Goal: Information Seeking & Learning: Learn about a topic

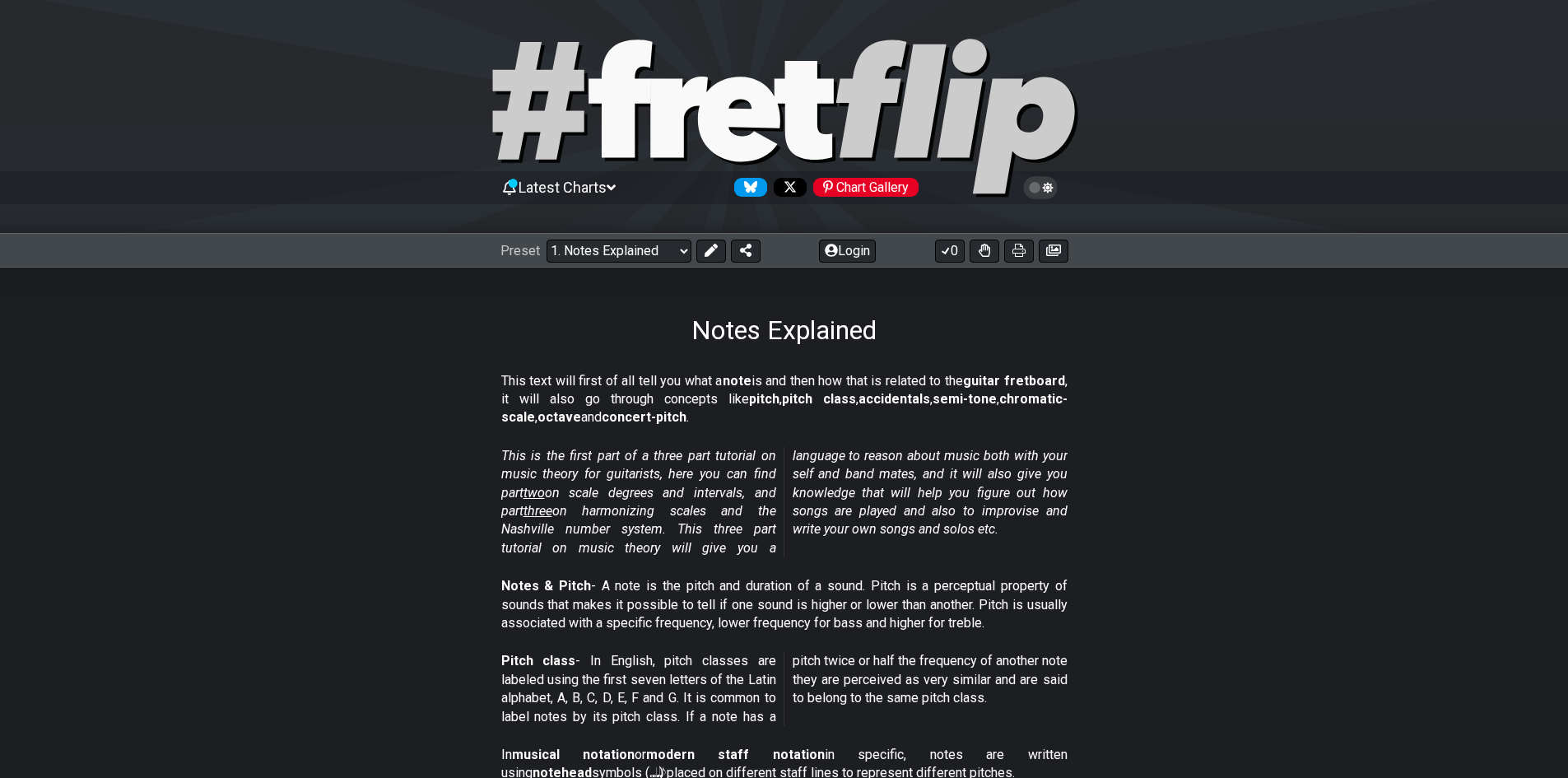
drag, startPoint x: 506, startPoint y: 380, endPoint x: 893, endPoint y: 380, distance: 387.0
click at [893, 380] on p "This text will first of all tell you what a note is and then how that is relate…" at bounding box center [784, 400] width 566 height 55
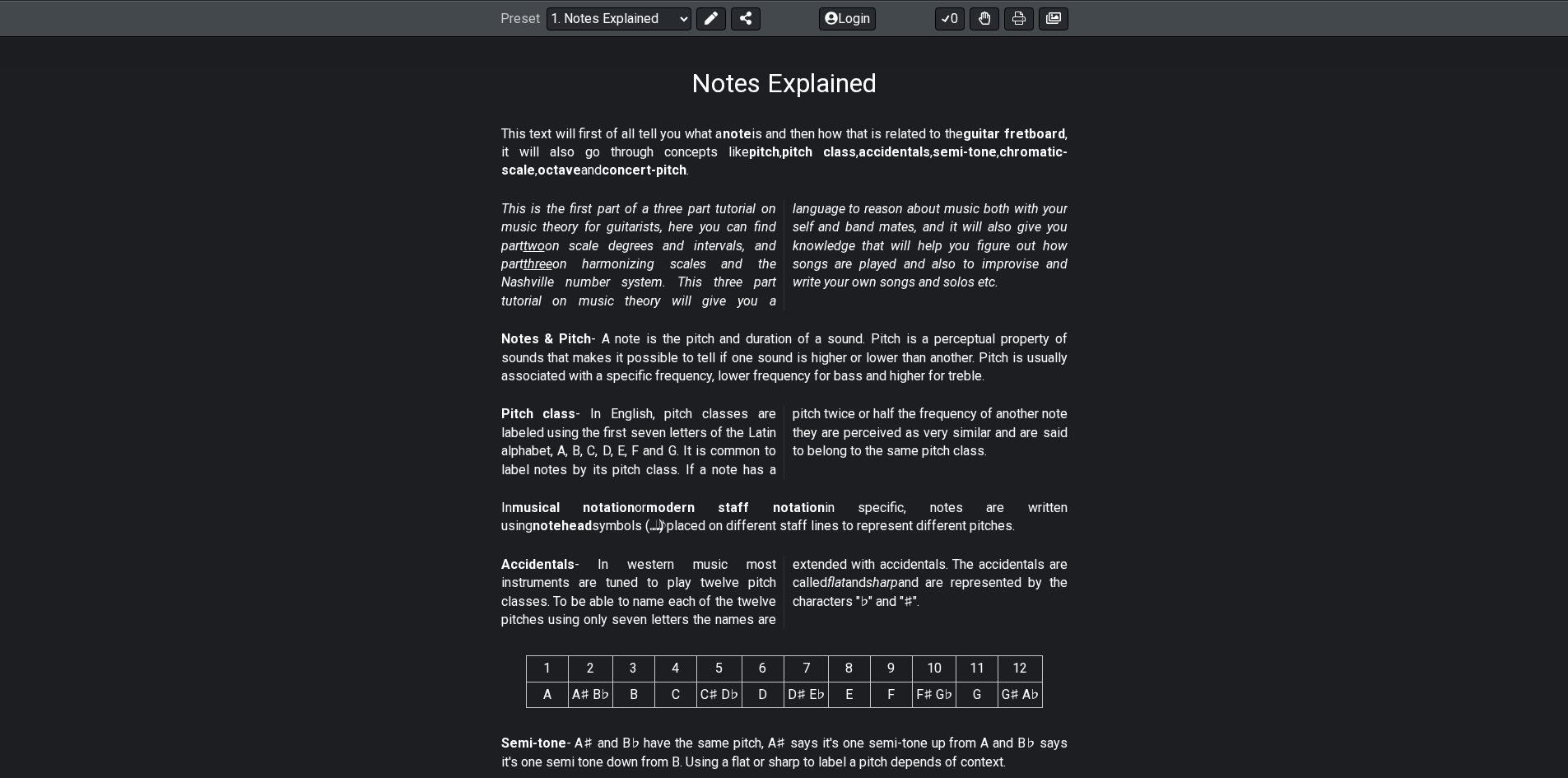
scroll to position [412, 0]
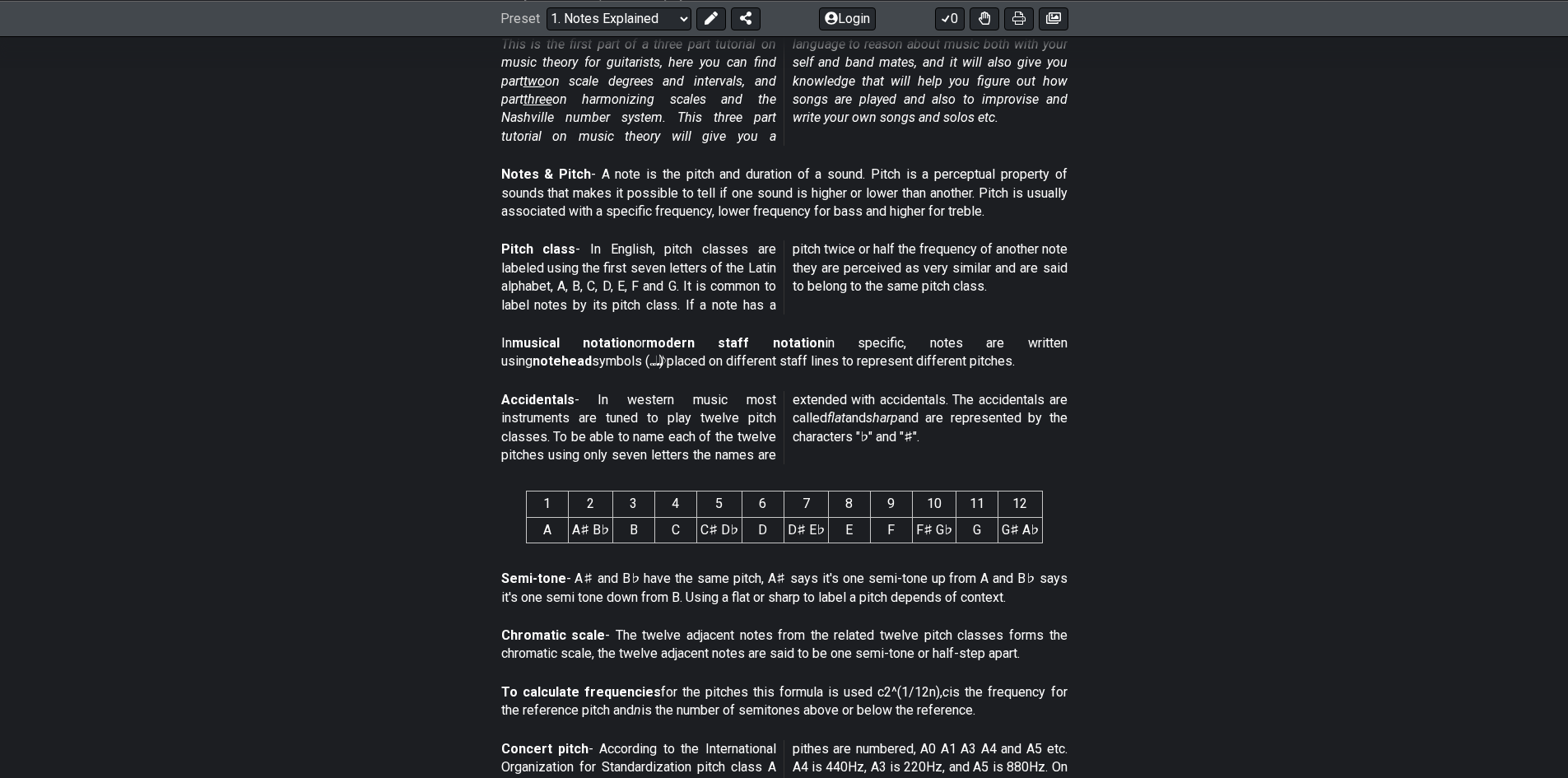
drag, startPoint x: 468, startPoint y: 416, endPoint x: 739, endPoint y: 404, distance: 271.3
click at [739, 404] on section "Accidentals - In western music most instruments are tuned to play twelve pitch …" at bounding box center [784, 430] width 1568 height 94
click at [674, 418] on p "Accidentals - In western music most instruments are tuned to play twelve pitch …" at bounding box center [784, 427] width 566 height 74
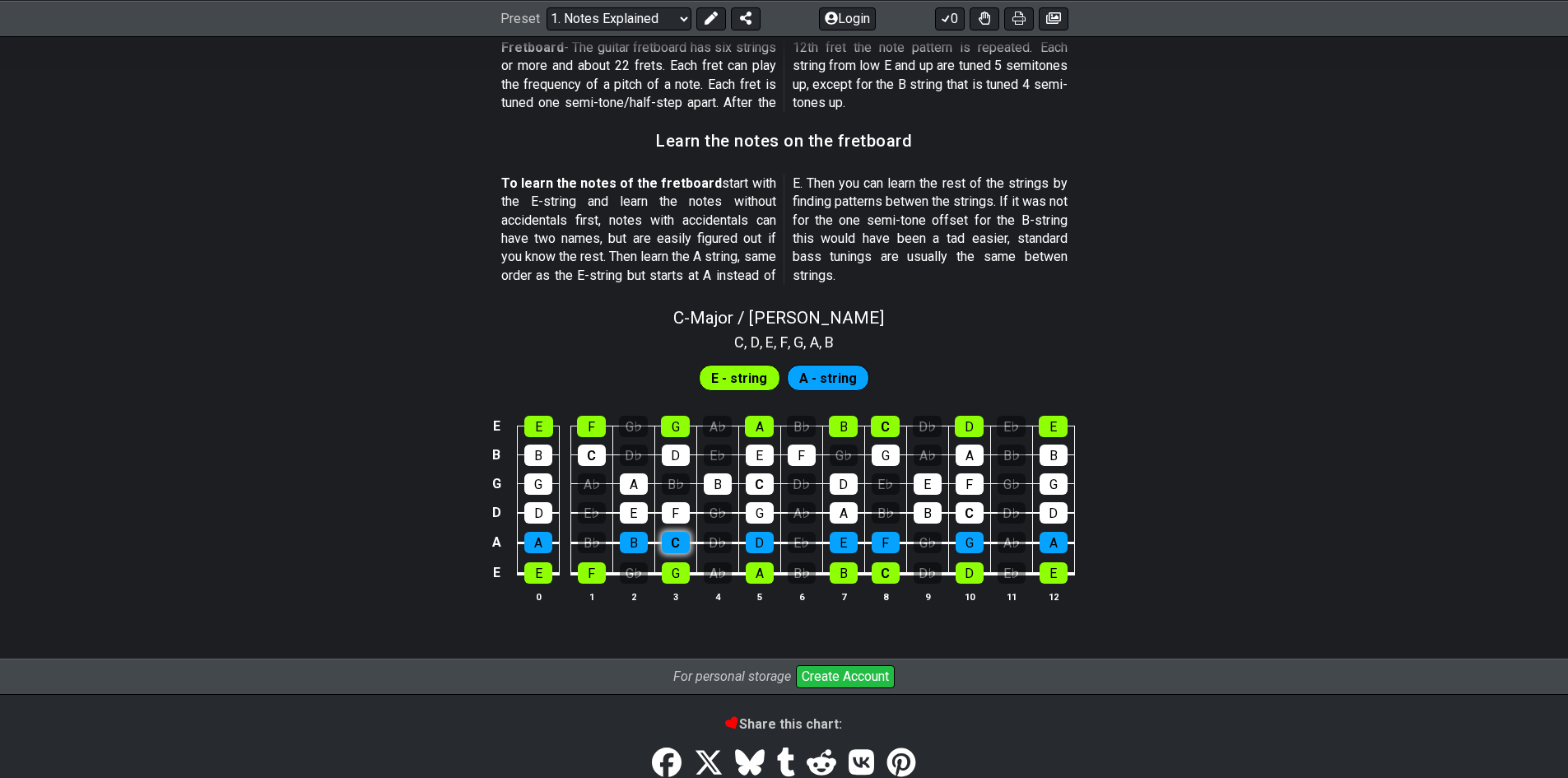
scroll to position [1514, 0]
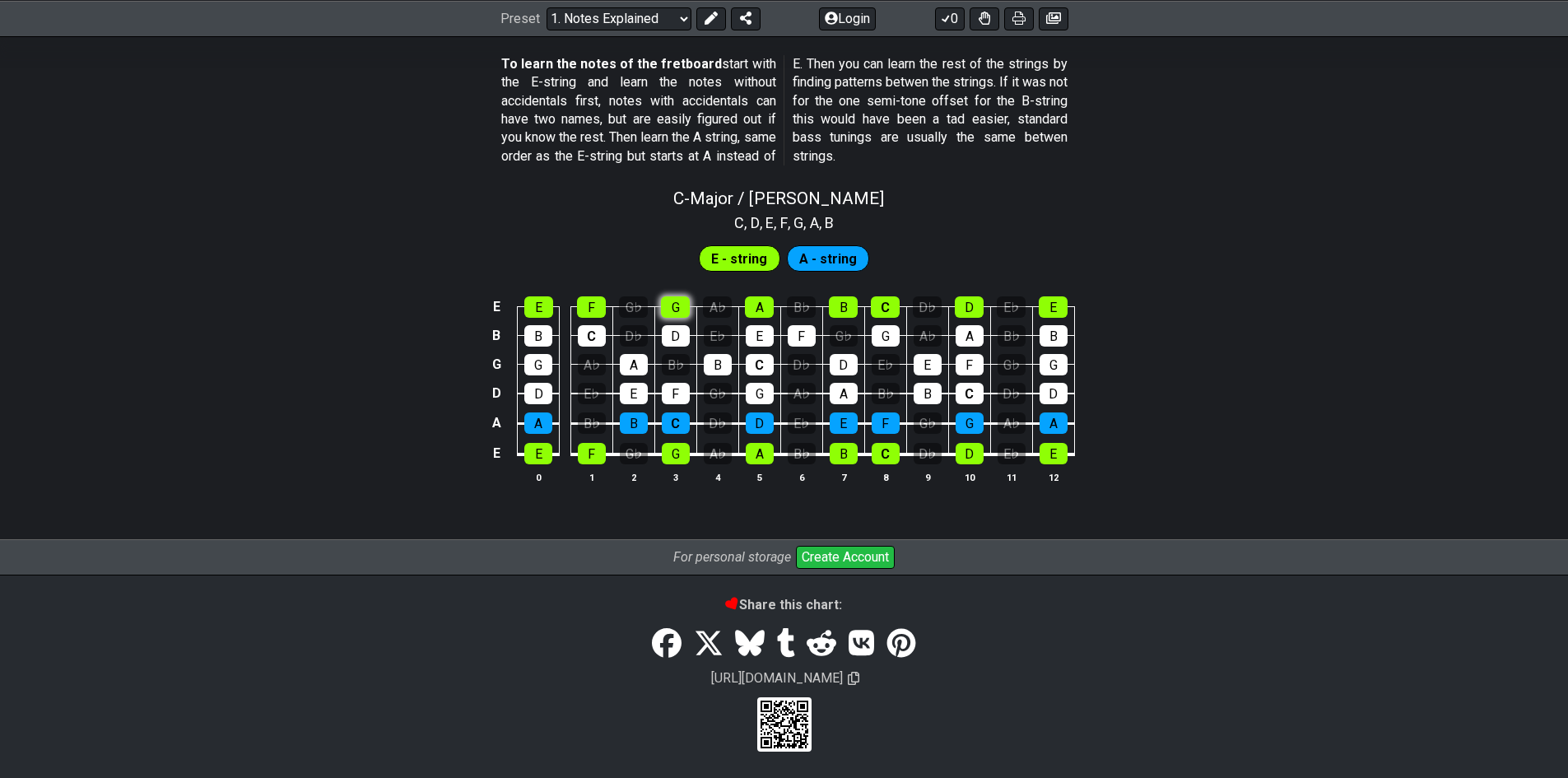
scroll to position [1438, 0]
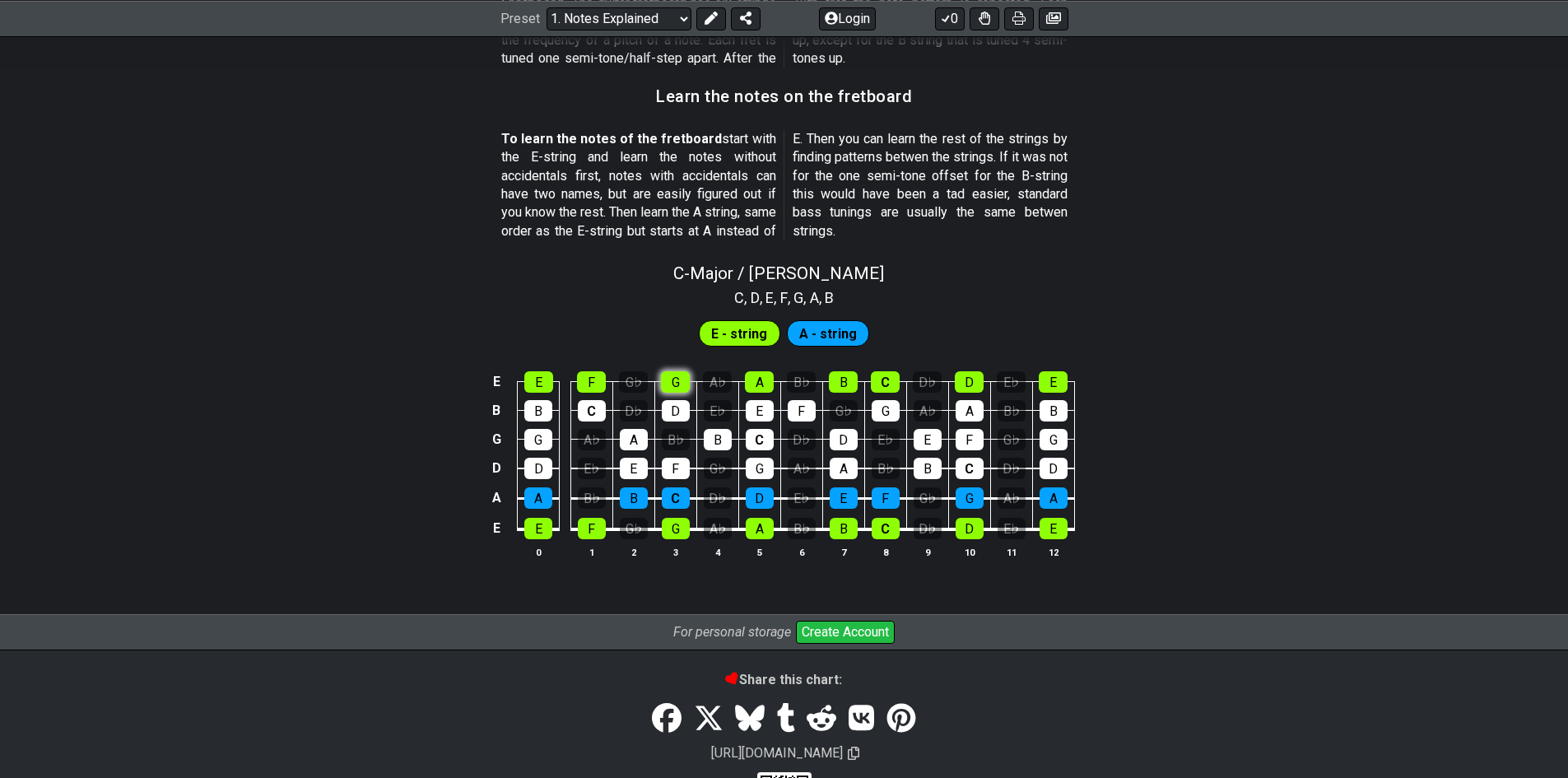
click at [665, 304] on div "C - Major / Ionian C , D , E , F , G , A , B E - string A - string E E F G♭ G A…" at bounding box center [784, 417] width 1568 height 328
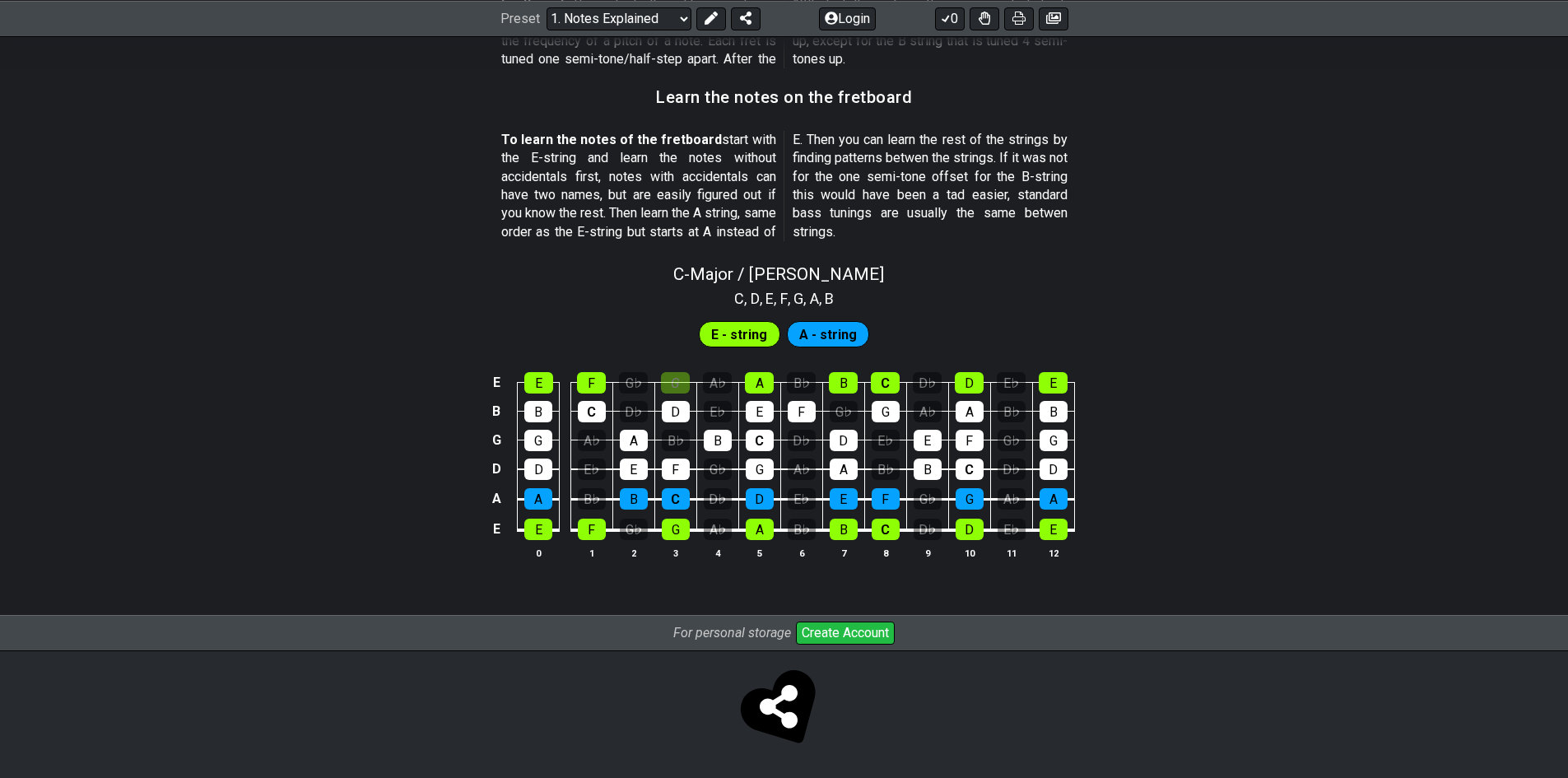
click at [806, 341] on span "A - string" at bounding box center [828, 335] width 58 height 24
click at [770, 389] on div "A" at bounding box center [759, 383] width 29 height 22
click at [801, 380] on div "B♭" at bounding box center [801, 383] width 29 height 22
click at [799, 449] on div "D♭" at bounding box center [802, 440] width 28 height 22
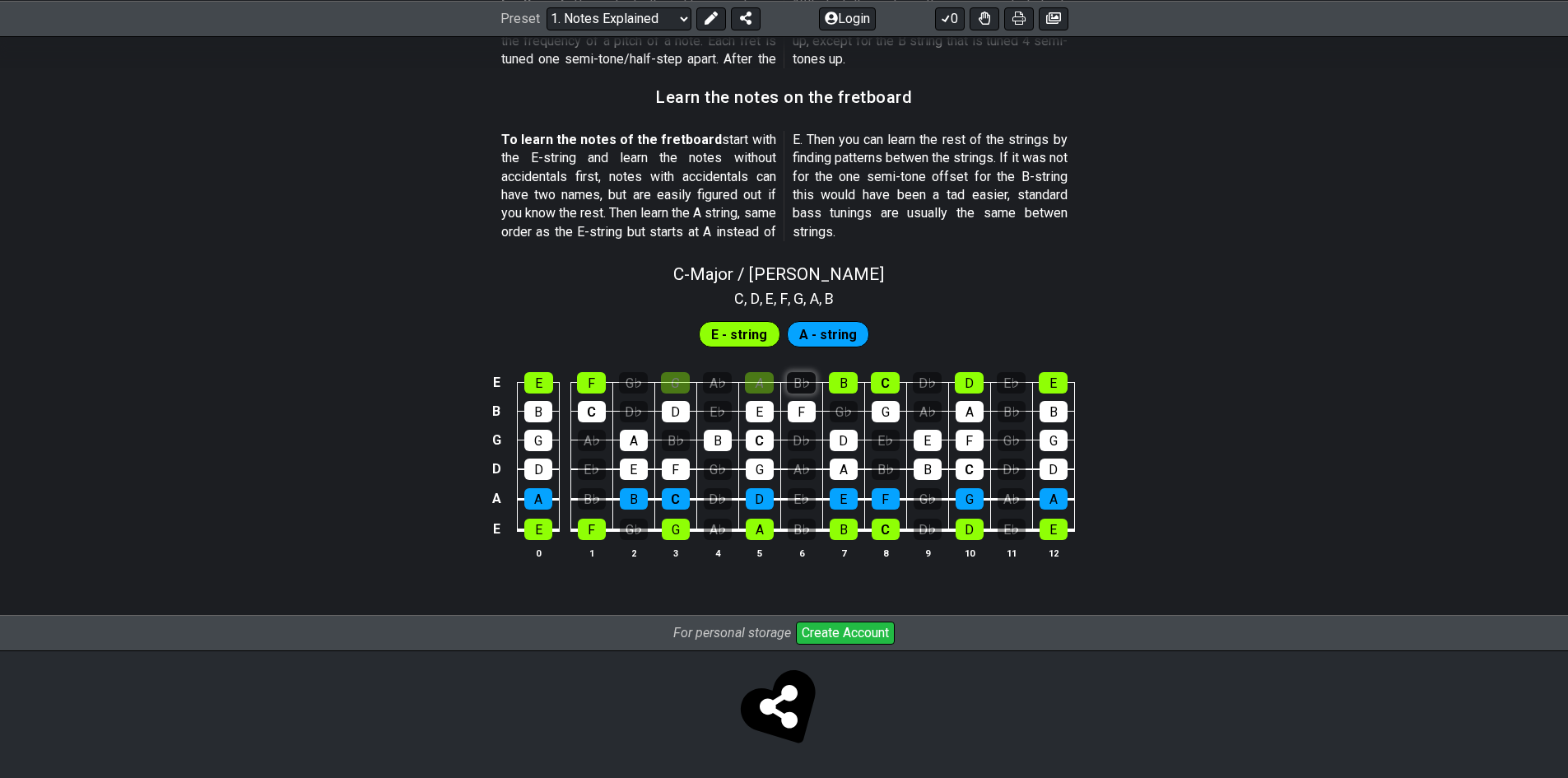
click at [803, 379] on div "B♭" at bounding box center [801, 383] width 29 height 22
click at [829, 329] on span "A - string" at bounding box center [828, 335] width 58 height 24
click at [746, 327] on span "E - string" at bounding box center [739, 335] width 56 height 24
click at [755, 412] on div "E" at bounding box center [759, 412] width 28 height 22
click at [751, 434] on div "C" at bounding box center [759, 440] width 28 height 22
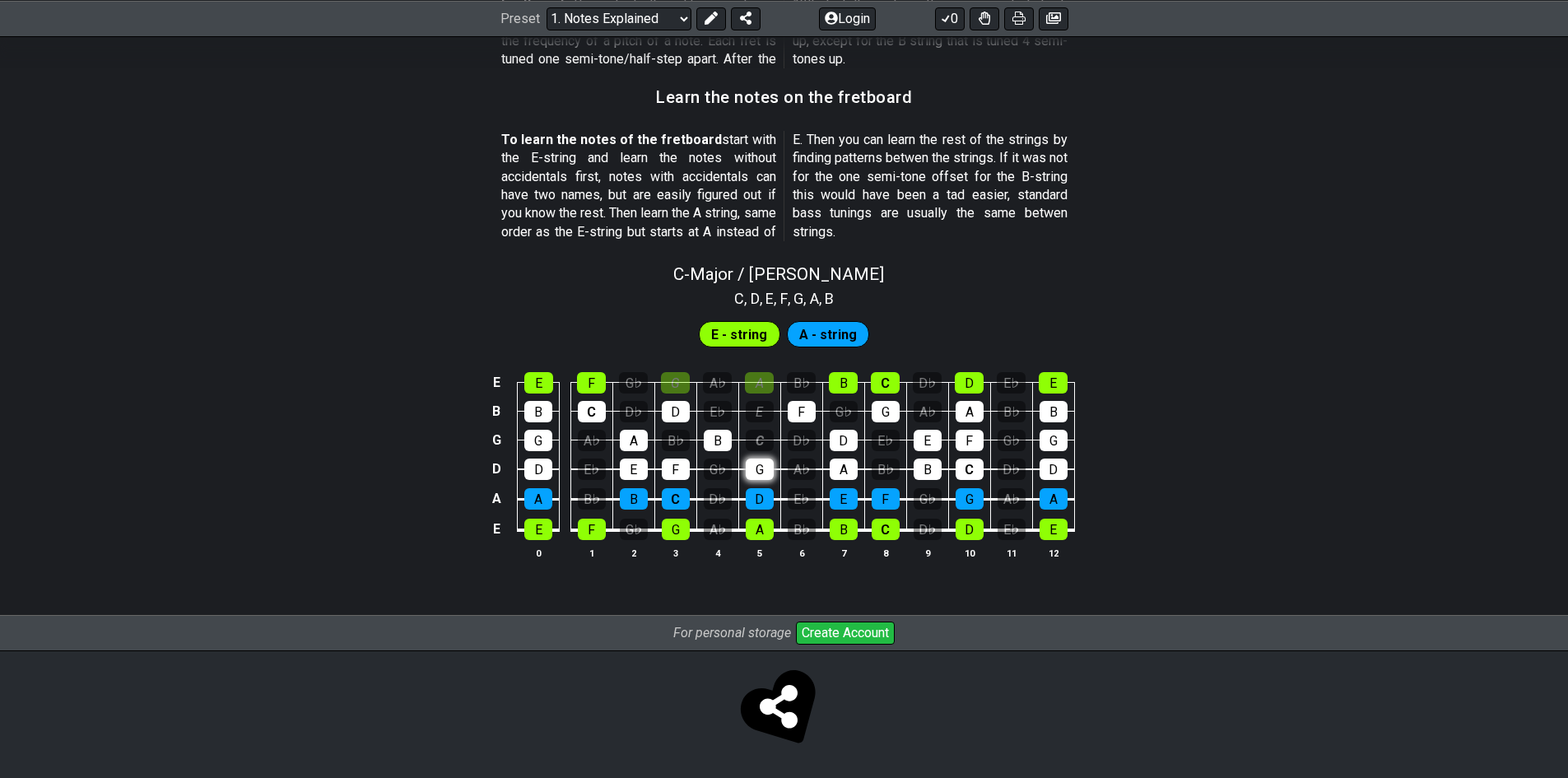
click at [765, 475] on div "G" at bounding box center [759, 470] width 28 height 22
click at [759, 491] on div "D" at bounding box center [759, 499] width 28 height 22
drag, startPoint x: 761, startPoint y: 537, endPoint x: 770, endPoint y: 531, distance: 10.8
click at [763, 535] on div "A" at bounding box center [759, 530] width 28 height 22
click at [686, 471] on div "F" at bounding box center [676, 470] width 28 height 22
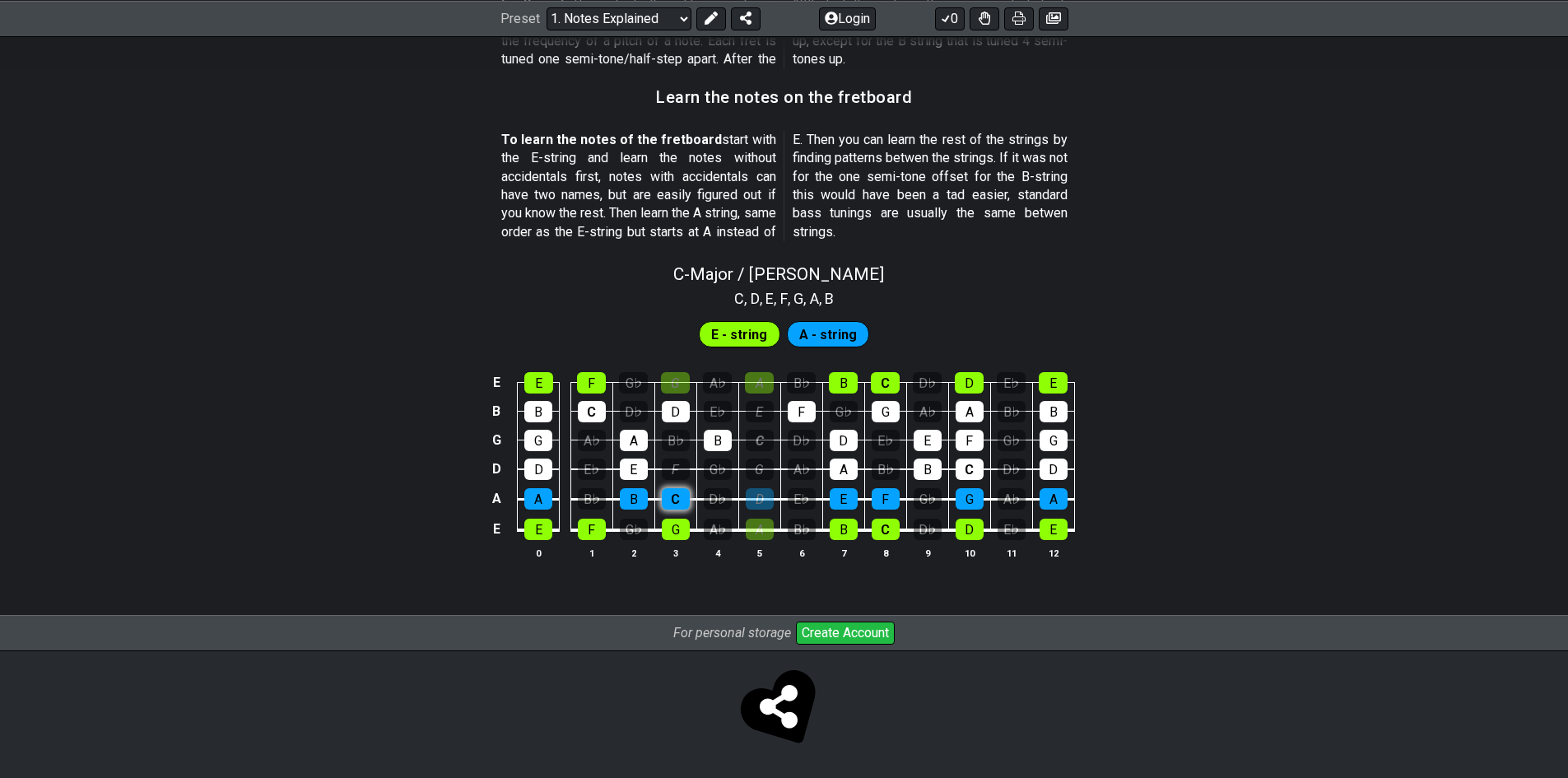
click at [674, 495] on div "C" at bounding box center [676, 499] width 28 height 22
click at [680, 541] on table "E E F G♭ G A♭ A B♭ B C D♭ D E♭ E B B C D♭ D E♭ E F G♭ G A♭ A B♭ B G G A♭ A B♭ B…" at bounding box center [781, 450] width 589 height 193
click at [627, 494] on div "B" at bounding box center [633, 499] width 28 height 22
click at [627, 467] on div "E" at bounding box center [633, 470] width 28 height 22
click at [627, 436] on div "A" at bounding box center [633, 440] width 28 height 22
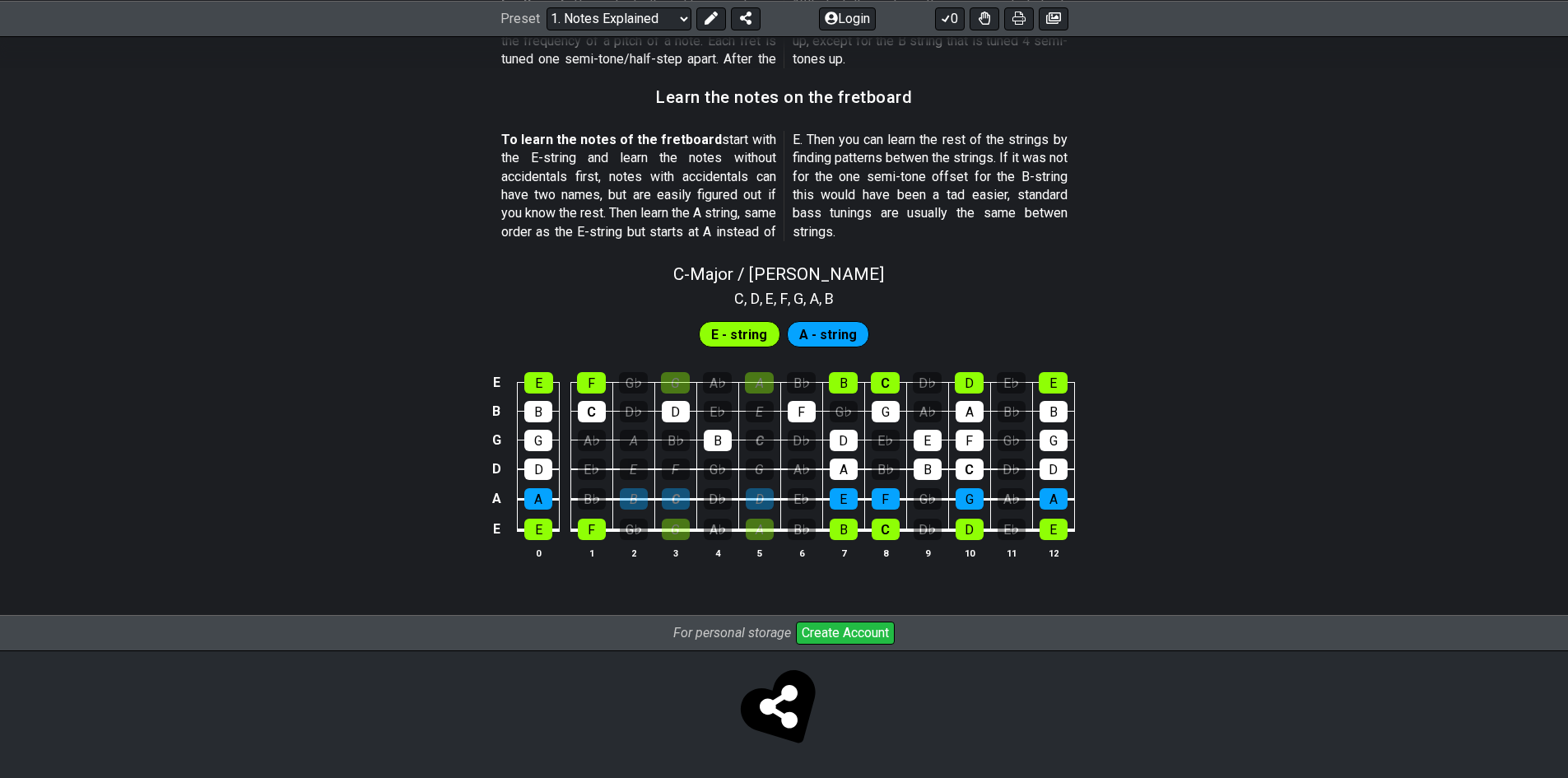
click at [667, 425] on td "B♭" at bounding box center [676, 424] width 42 height 29
click at [685, 404] on div "D" at bounding box center [676, 412] width 28 height 22
click at [682, 372] on div "G" at bounding box center [675, 383] width 29 height 22
click at [570, 380] on td "F" at bounding box center [591, 367] width 42 height 29
click at [582, 382] on div "F" at bounding box center [591, 383] width 29 height 22
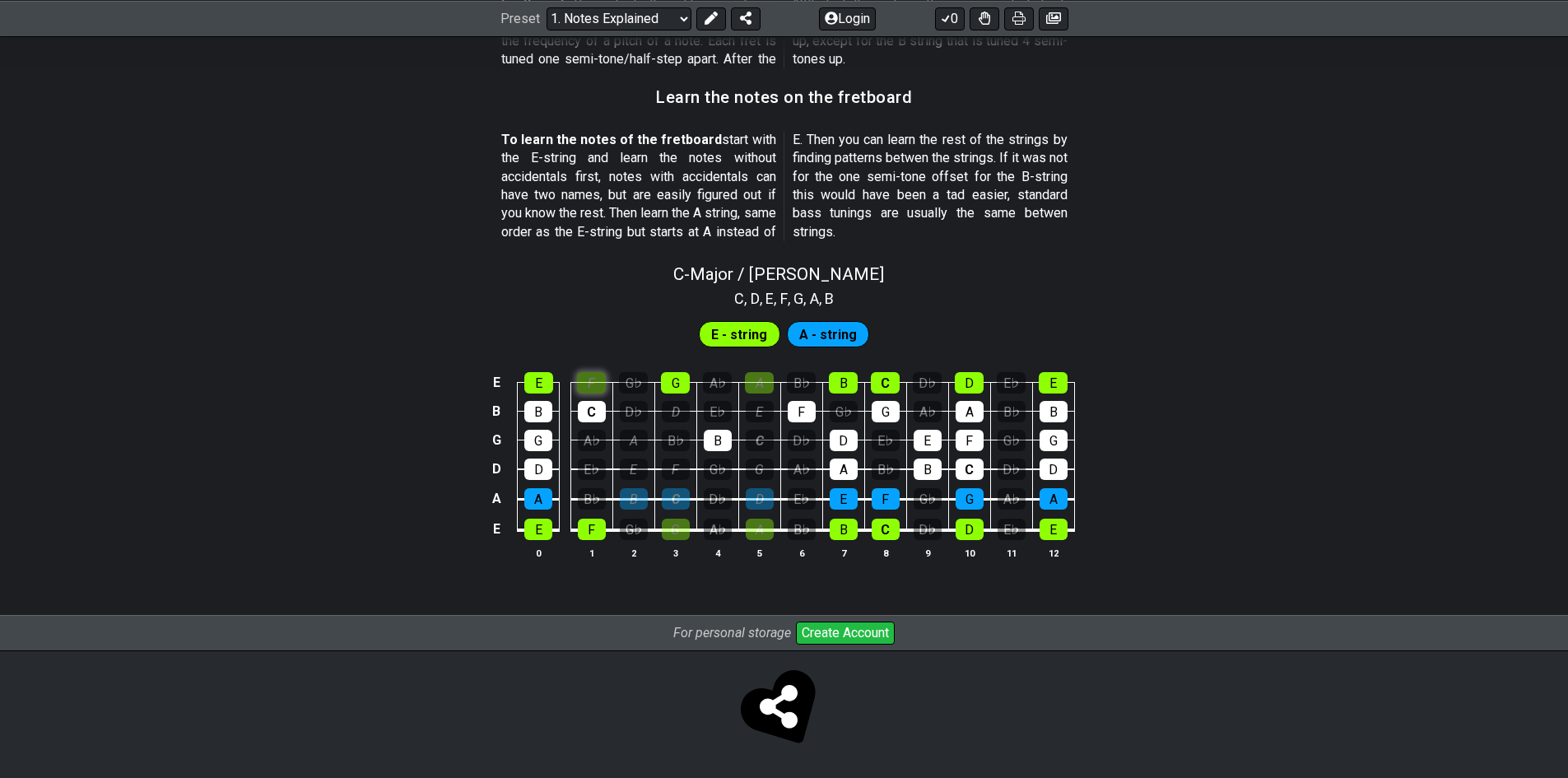
click at [580, 389] on div "F" at bounding box center [591, 383] width 29 height 22
click at [586, 399] on td "C" at bounding box center [591, 396] width 42 height 29
click at [593, 423] on td "A♭" at bounding box center [591, 424] width 42 height 29
click at [595, 425] on td "A♭" at bounding box center [591, 424] width 42 height 29
click at [595, 424] on td "A♭" at bounding box center [591, 424] width 42 height 29
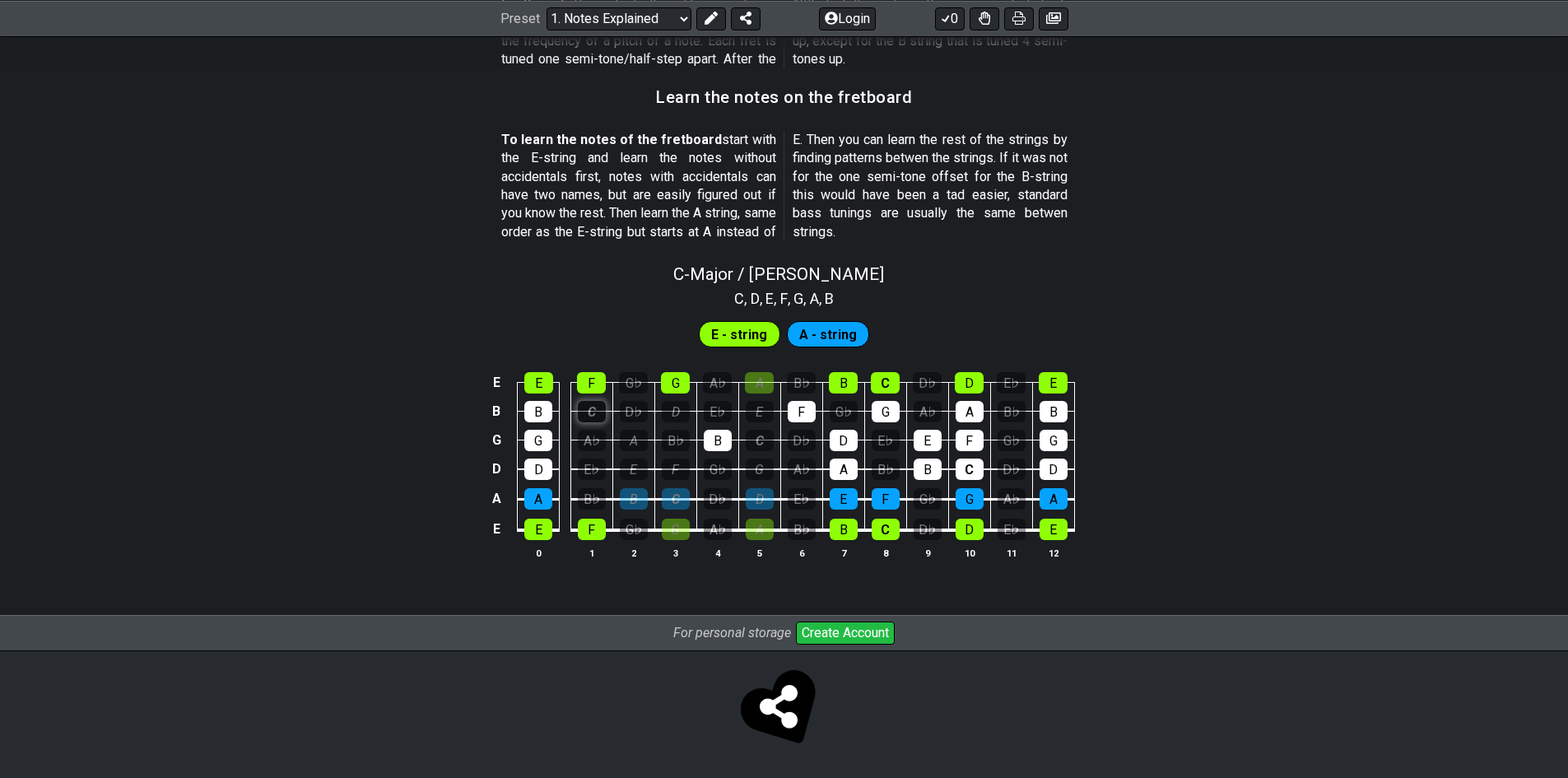
click at [595, 414] on div "C" at bounding box center [592, 412] width 28 height 22
click at [534, 414] on div "B" at bounding box center [538, 412] width 28 height 22
click at [541, 438] on div "G" at bounding box center [538, 440] width 28 height 22
click at [531, 484] on td "A" at bounding box center [539, 484] width 42 height 31
click at [700, 418] on td "B" at bounding box center [717, 424] width 42 height 29
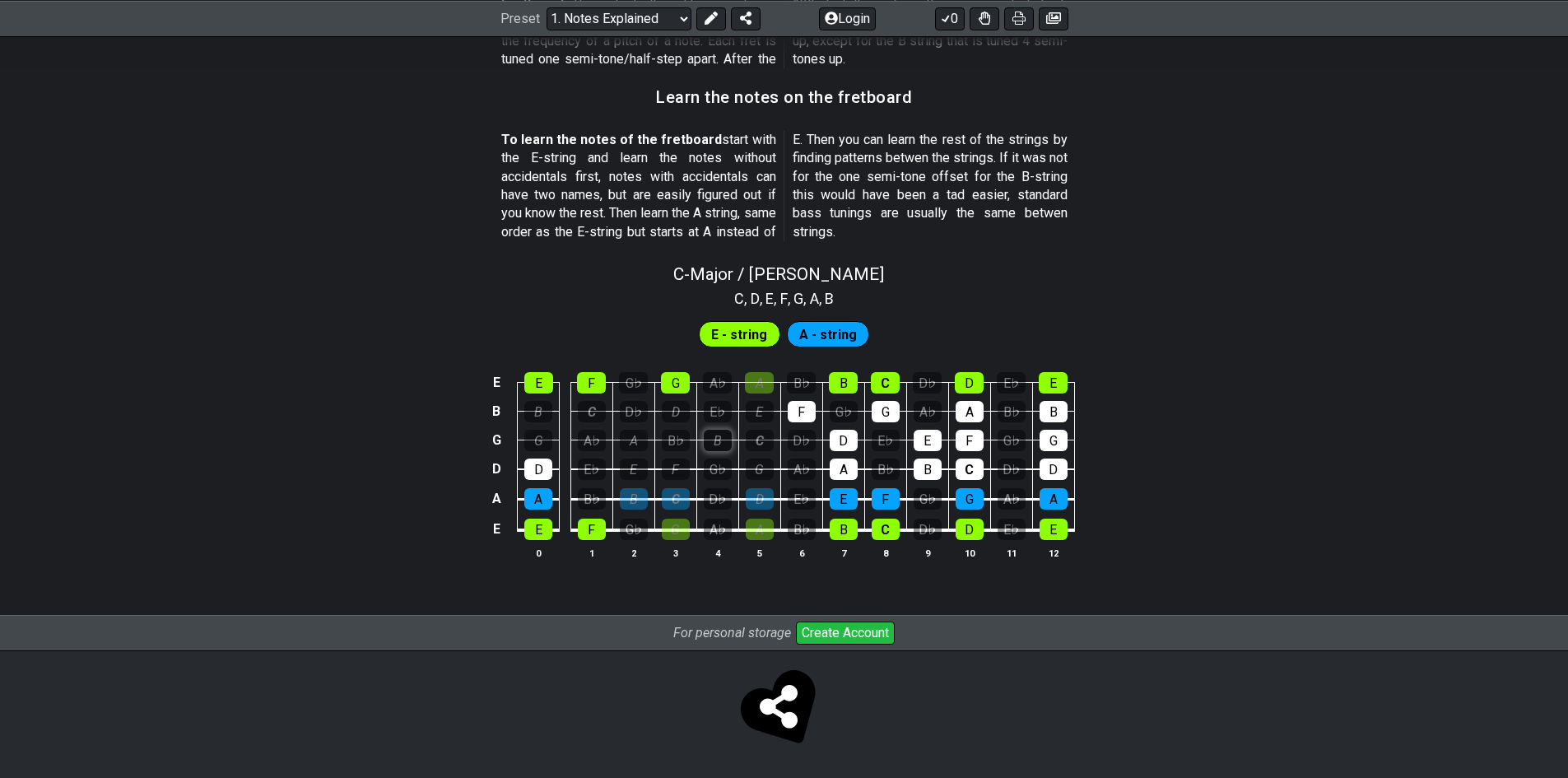
click at [706, 442] on div "B" at bounding box center [718, 440] width 28 height 22
click at [544, 471] on div "D" at bounding box center [538, 470] width 28 height 22
click at [825, 475] on td "E" at bounding box center [843, 484] width 42 height 31
click at [844, 449] on div "D" at bounding box center [844, 440] width 28 height 22
click at [845, 454] on td "A" at bounding box center [843, 454] width 42 height 30
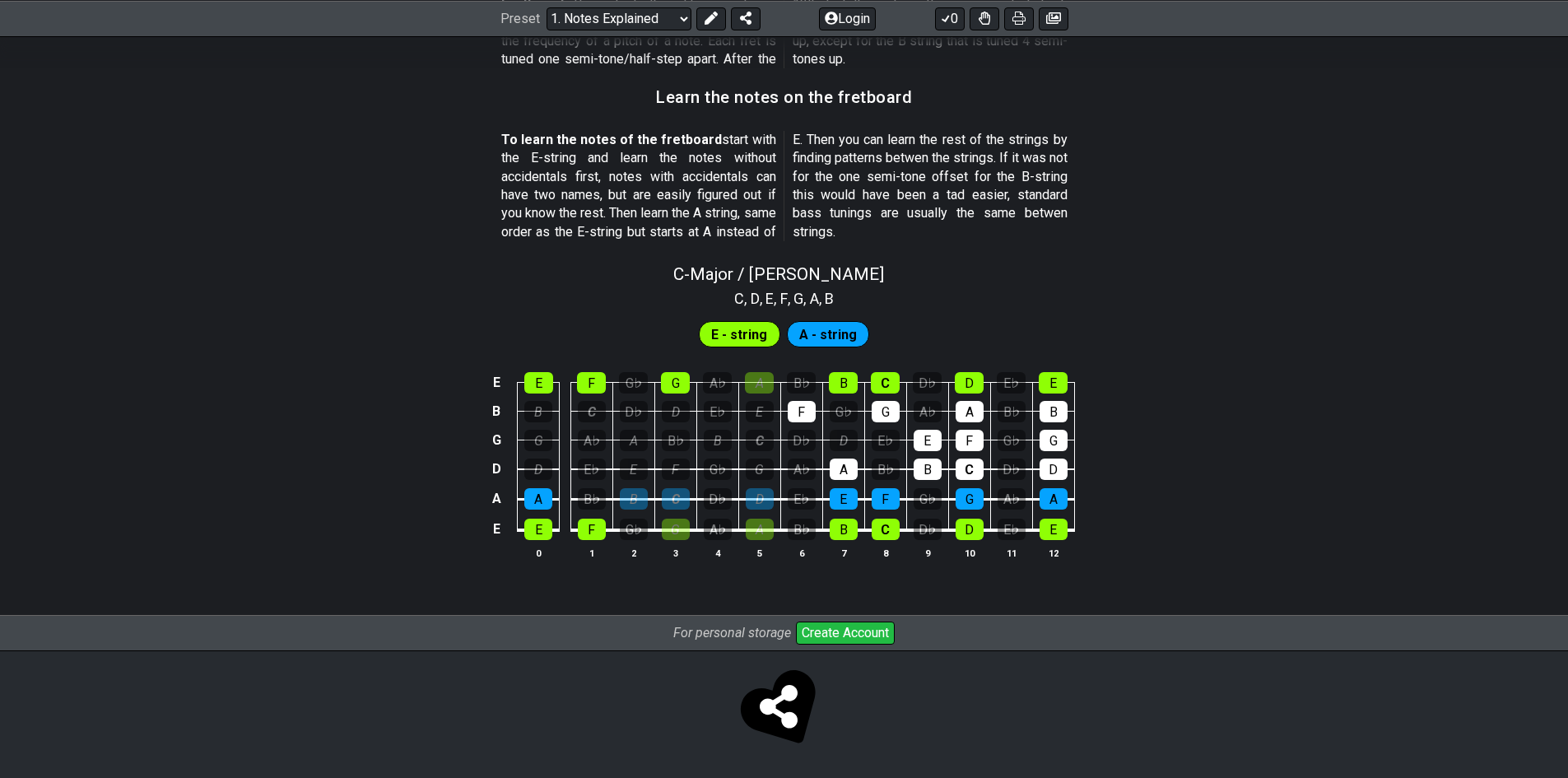
click at [817, 477] on td "E♭" at bounding box center [801, 484] width 42 height 31
click at [833, 475] on div "A" at bounding box center [844, 470] width 28 height 22
click at [786, 412] on td "D♭" at bounding box center [801, 424] width 42 height 29
click at [895, 412] on div "G" at bounding box center [885, 412] width 28 height 22
click at [959, 415] on div "A" at bounding box center [970, 412] width 28 height 22
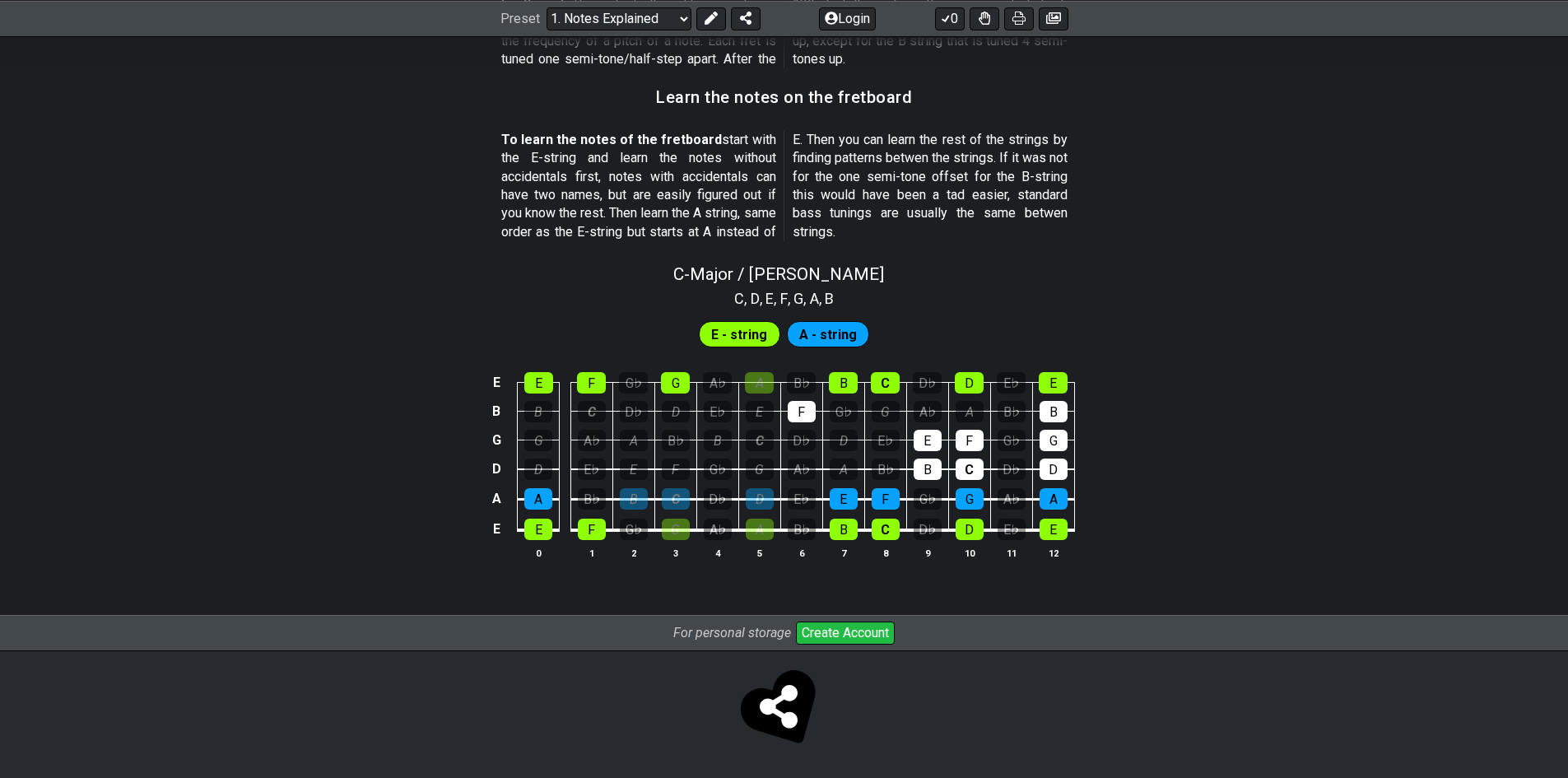
click at [976, 450] on td "C" at bounding box center [969, 454] width 42 height 30
